Goal: Find specific page/section: Find specific page/section

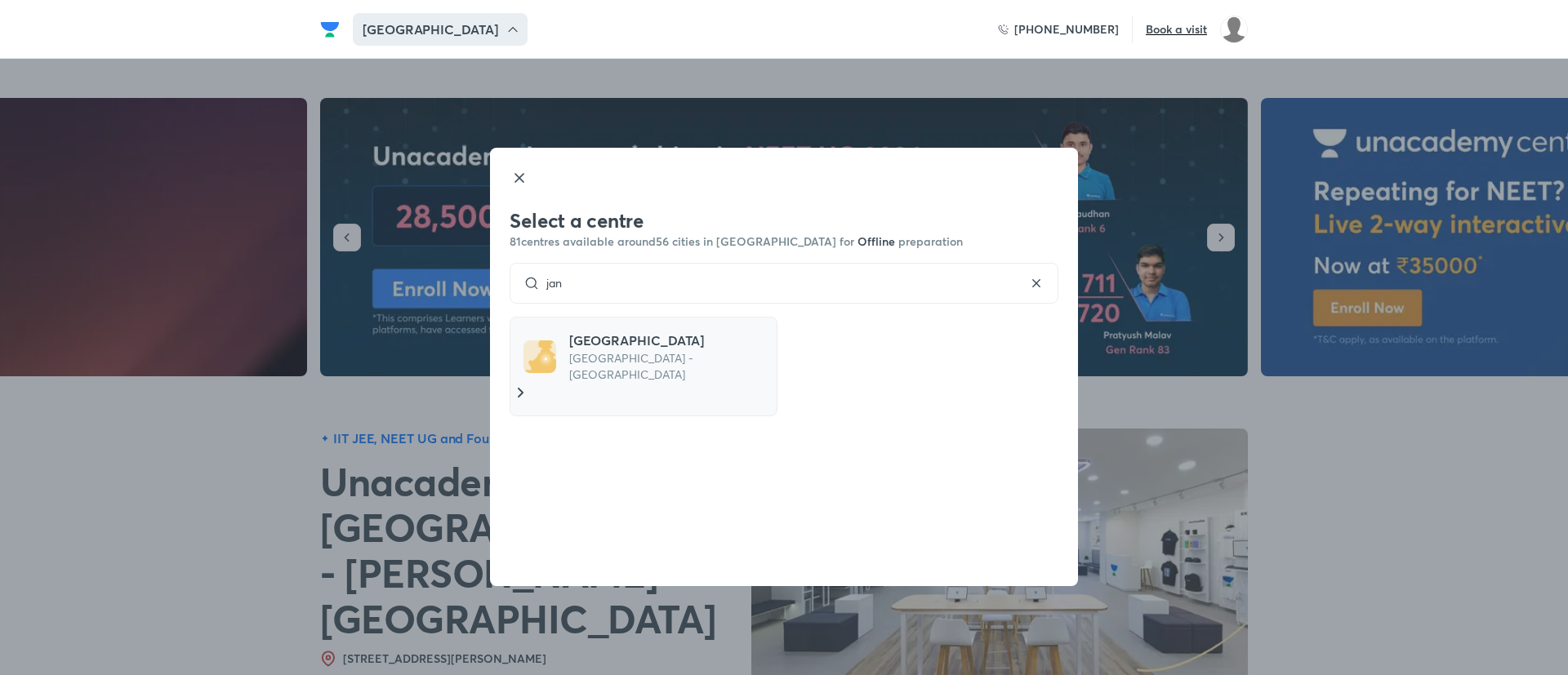
type input "jan"
click at [643, 335] on h5 "[GEOGRAPHIC_DATA]" at bounding box center [669, 339] width 200 height 19
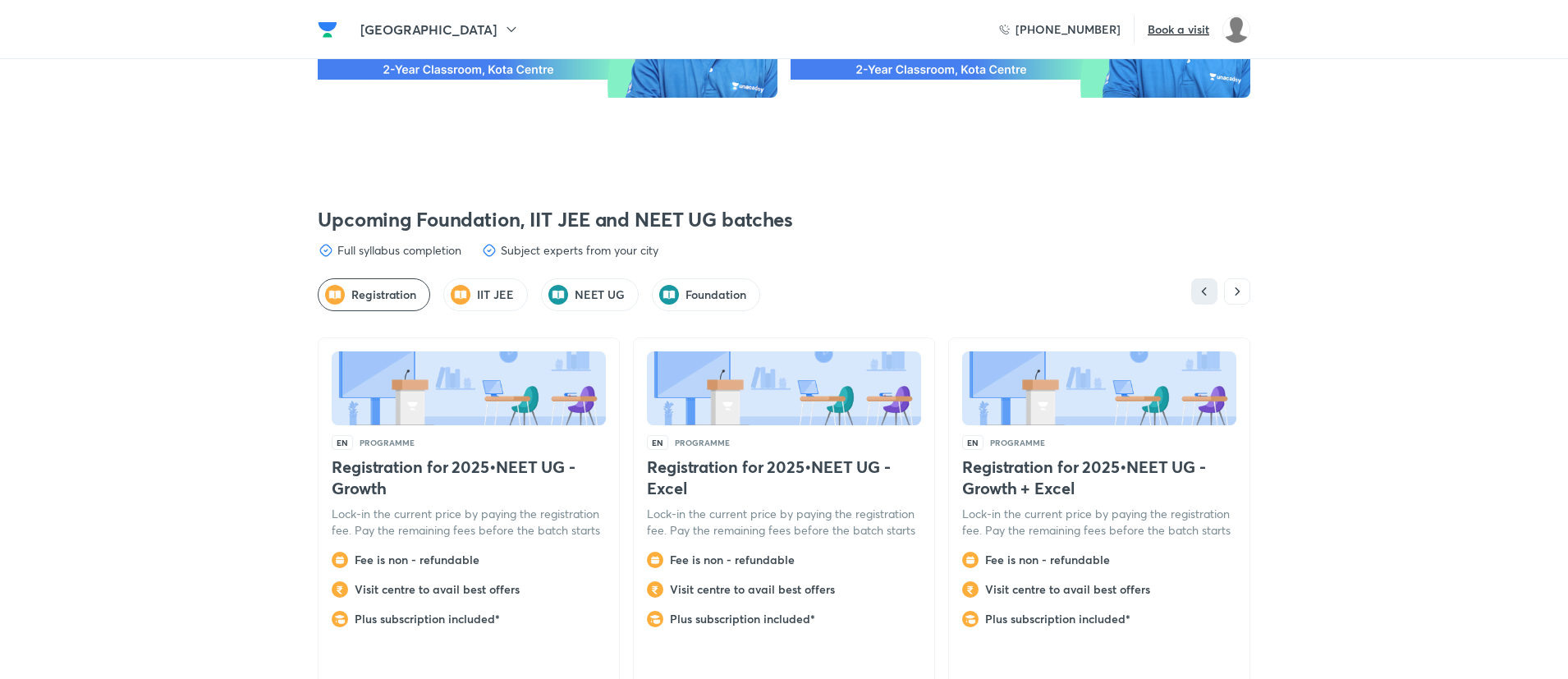
scroll to position [3851, 0]
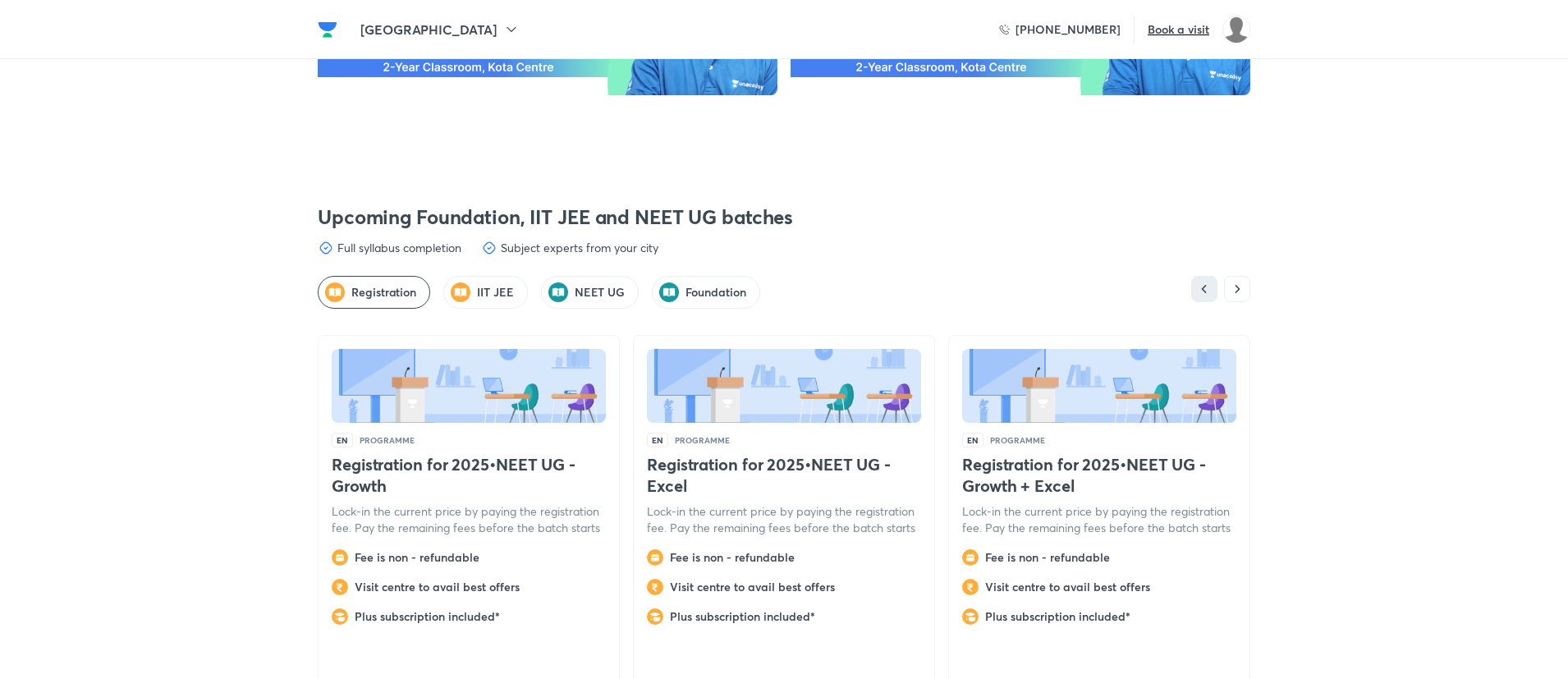
click at [579, 284] on h5 "NEET UG" at bounding box center [600, 292] width 51 height 17
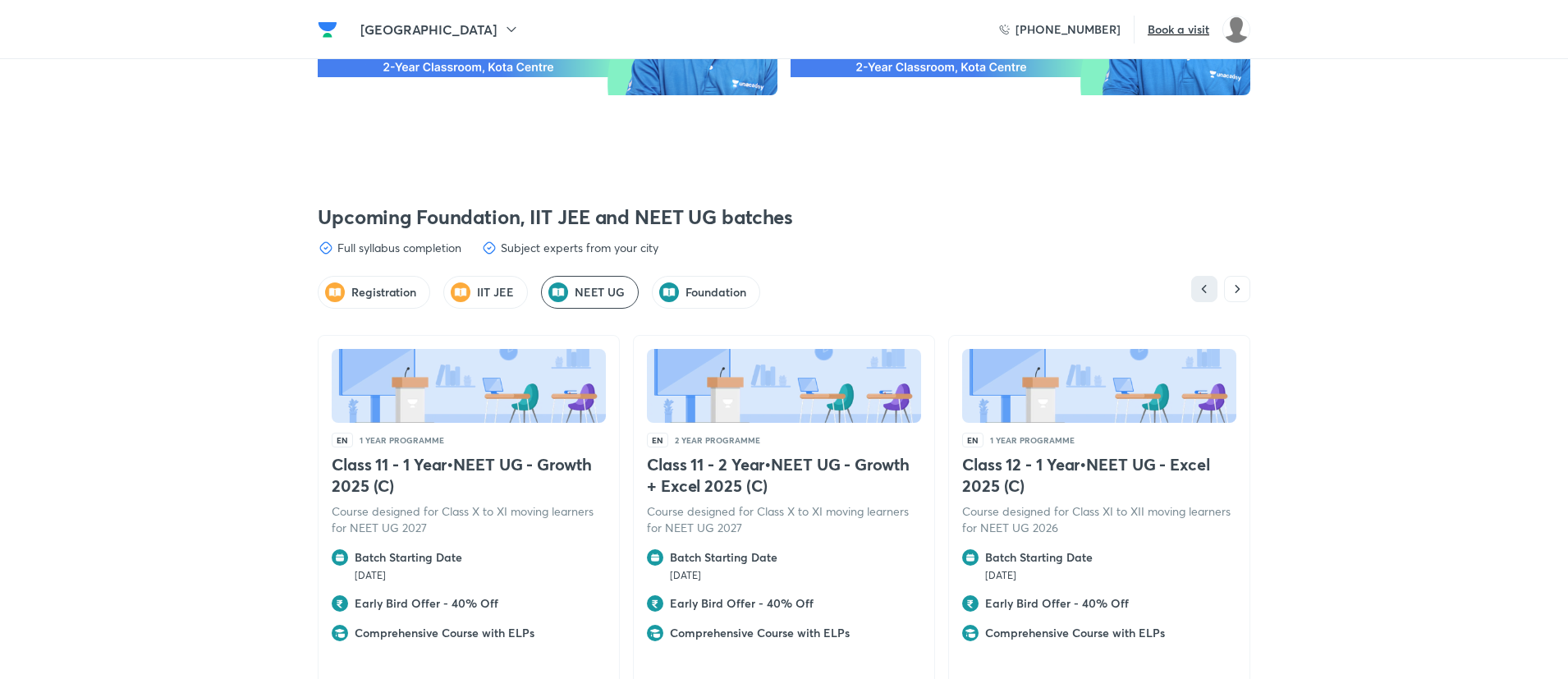
scroll to position [3979, 0]
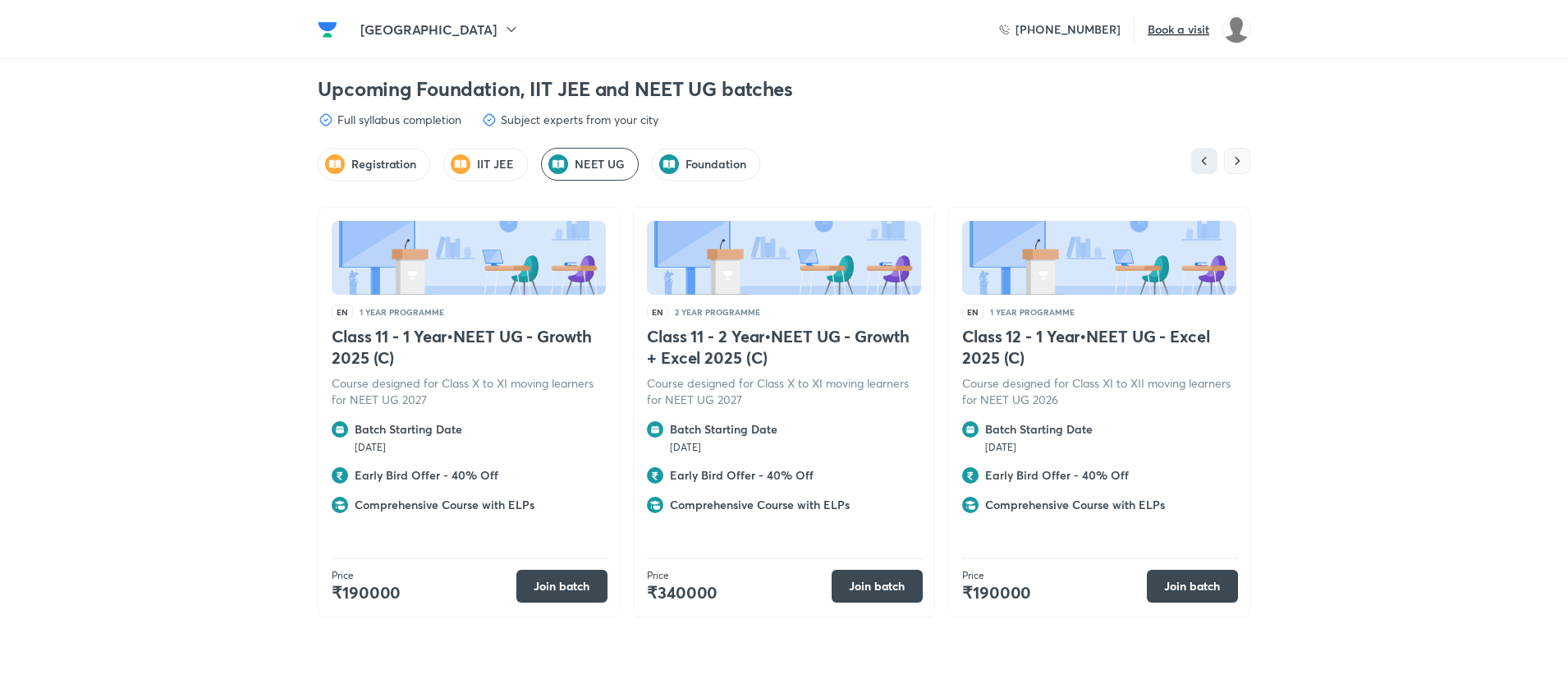
click at [1242, 153] on icon "button" at bounding box center [1237, 161] width 17 height 17
